Goal: Task Accomplishment & Management: Use online tool/utility

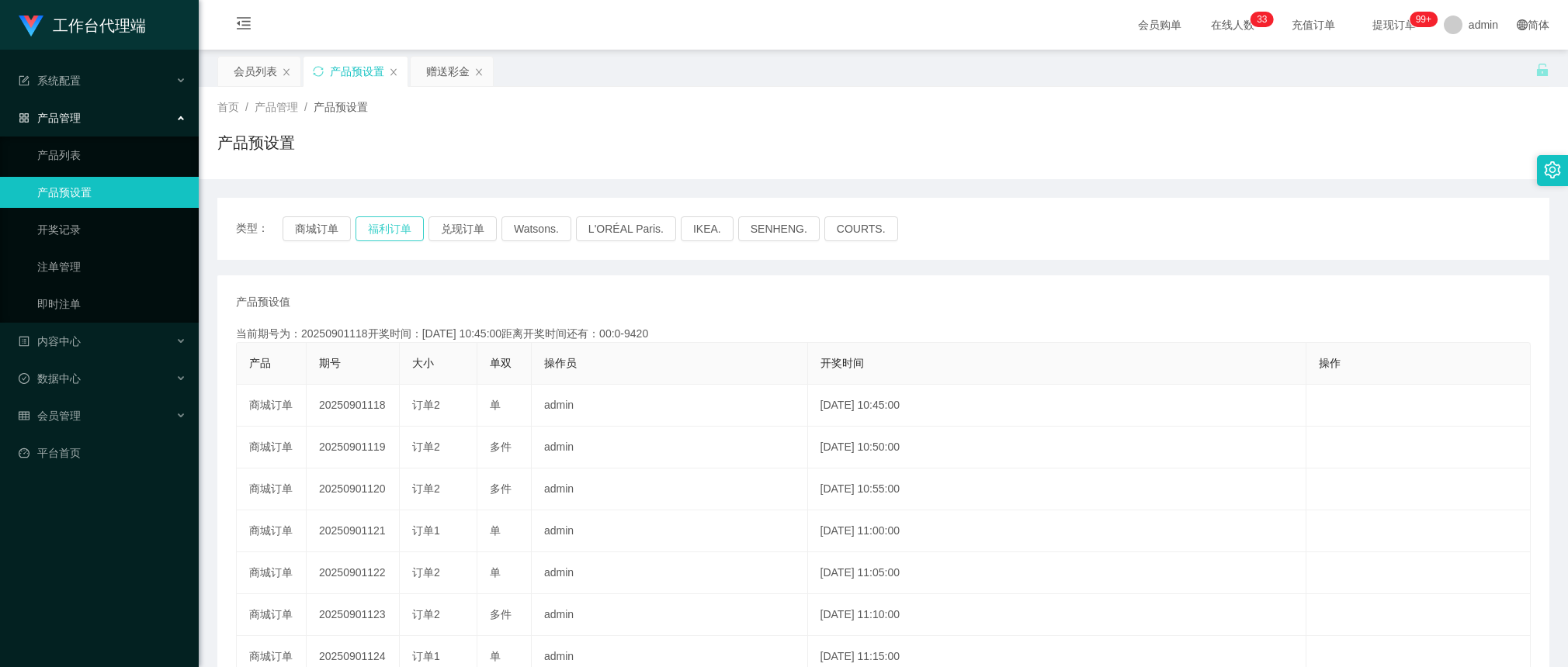
click at [405, 219] on button "福利订单" at bounding box center [390, 228] width 68 height 25
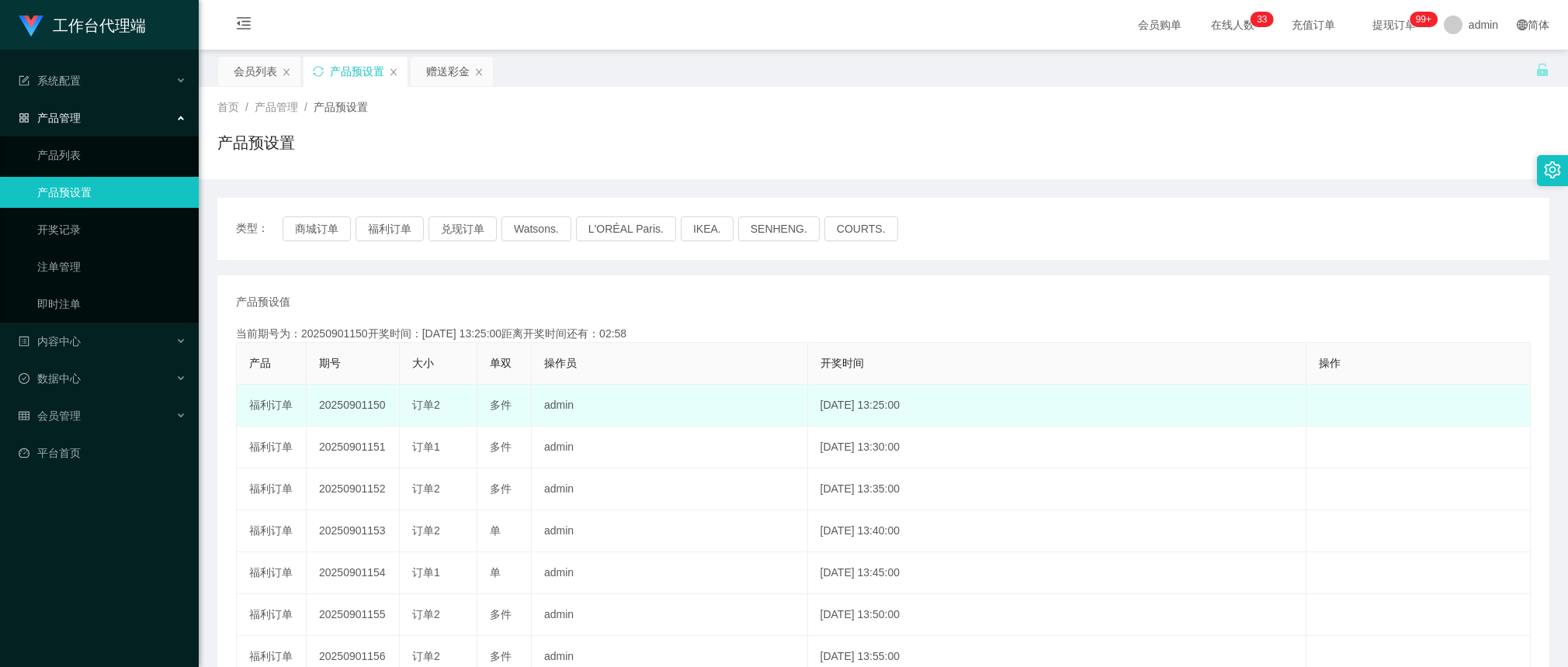
click at [369, 400] on td "20250901150" at bounding box center [352, 405] width 93 height 42
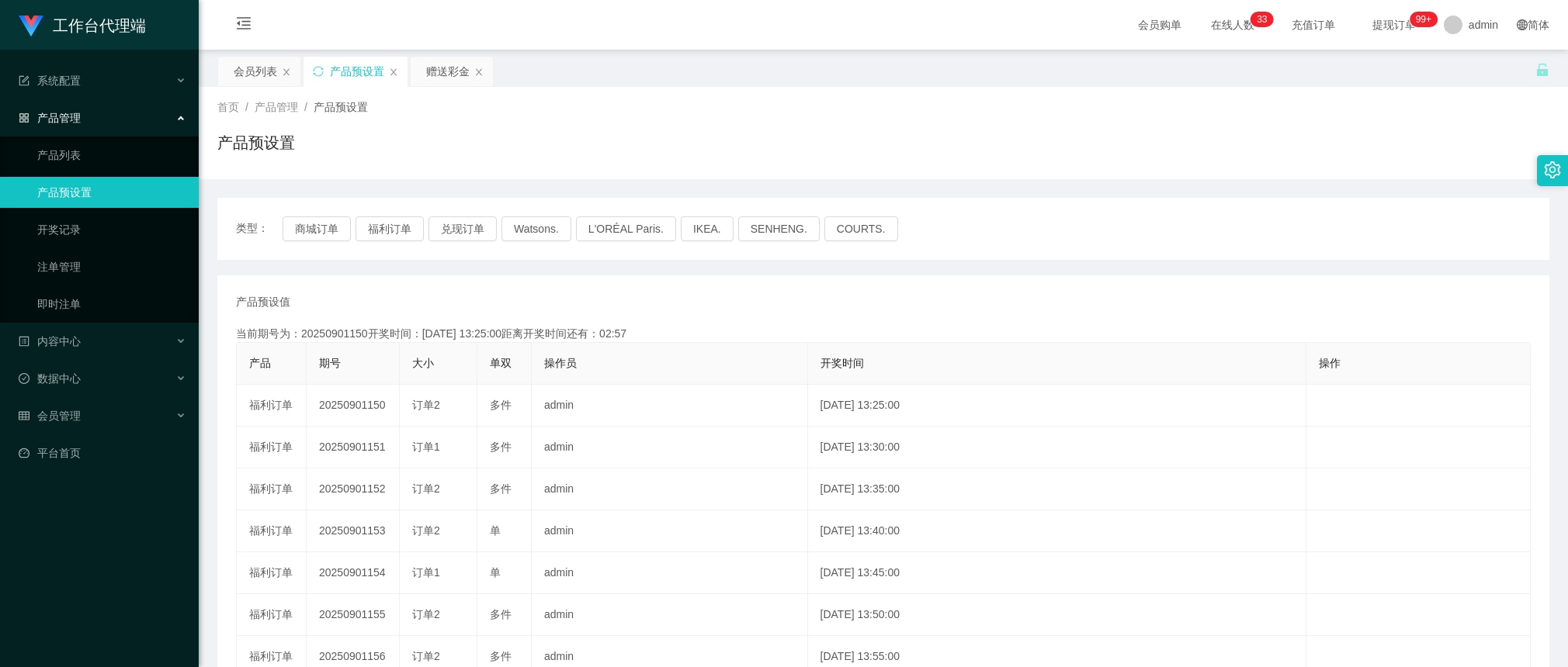
copy td "20250901150"
click at [438, 66] on div "赠送彩金" at bounding box center [447, 71] width 43 height 30
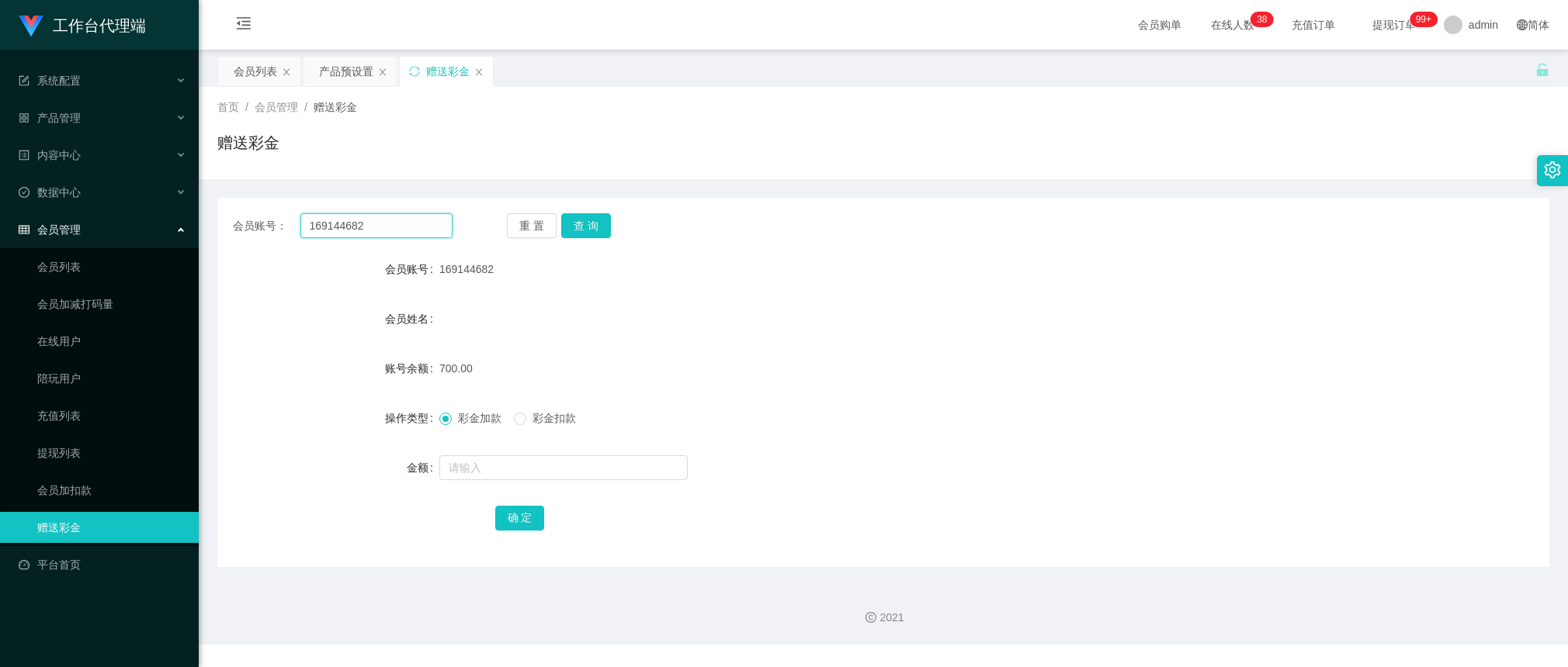
click at [408, 226] on input "169144682" at bounding box center [376, 225] width 152 height 25
paste input "932555365"
type input "932555365"
click at [583, 221] on button "查 询" at bounding box center [586, 225] width 49 height 25
click at [506, 462] on input "text" at bounding box center [564, 467] width 249 height 25
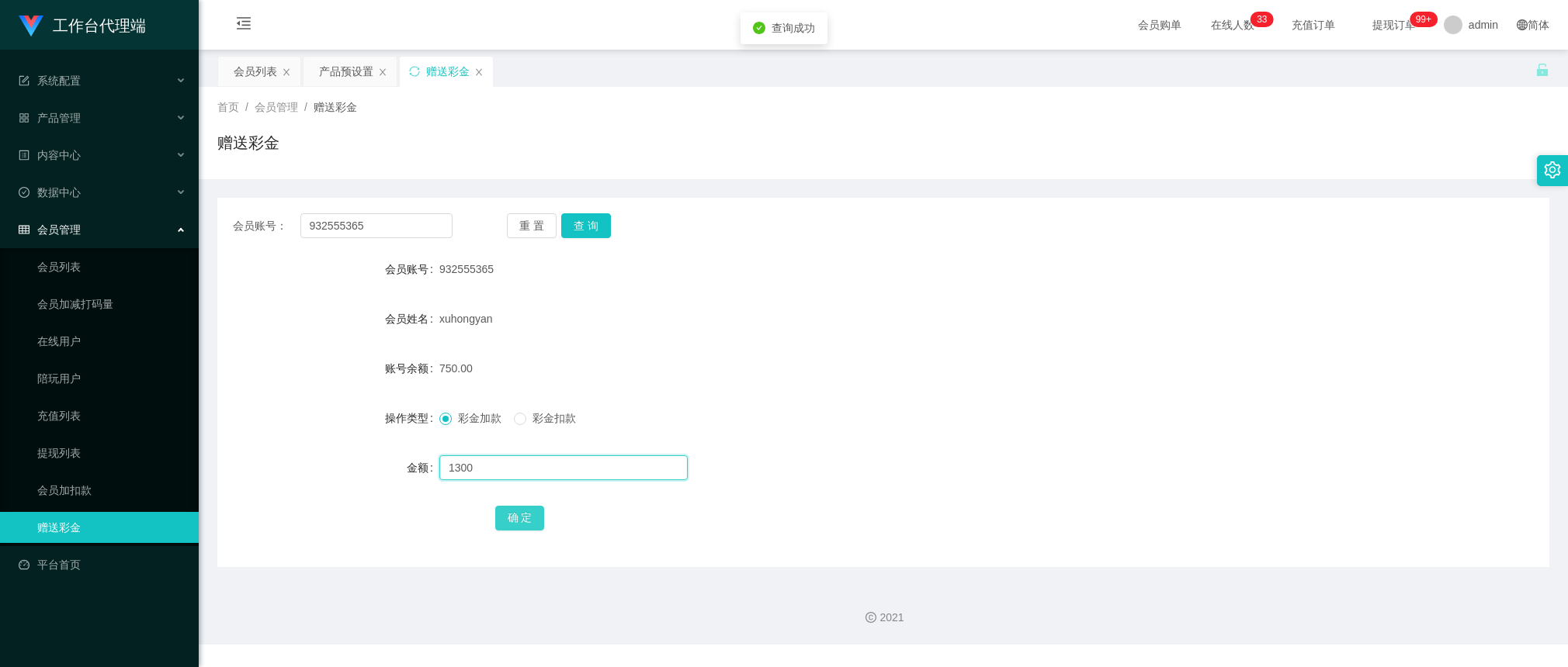
type input "1300"
click at [526, 521] on button "确 定" at bounding box center [520, 517] width 49 height 25
